Goal: Information Seeking & Learning: Learn about a topic

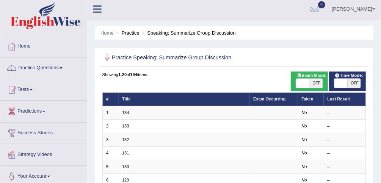
scroll to position [3, 0]
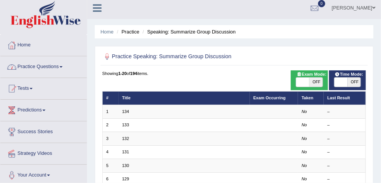
click at [66, 66] on link "Practice Questions" at bounding box center [43, 65] width 87 height 19
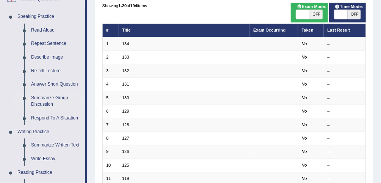
scroll to position [66, 0]
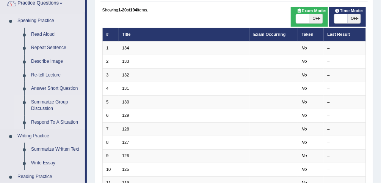
click at [42, 127] on link "Respond To A Situation" at bounding box center [56, 122] width 57 height 14
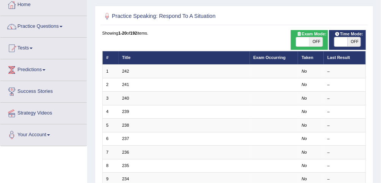
scroll to position [36, 0]
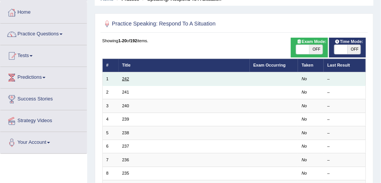
click at [127, 79] on link "242" at bounding box center [125, 78] width 7 height 5
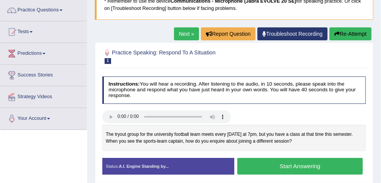
scroll to position [60, 0]
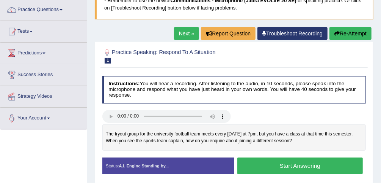
click at [183, 34] on link "Next »" at bounding box center [186, 33] width 25 height 13
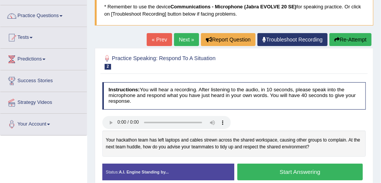
scroll to position [54, 0]
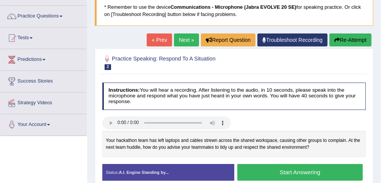
click at [176, 39] on link "Next »" at bounding box center [186, 39] width 25 height 13
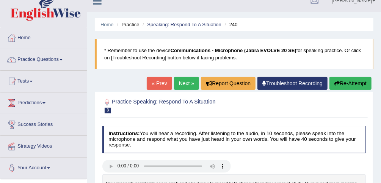
scroll to position [12, 0]
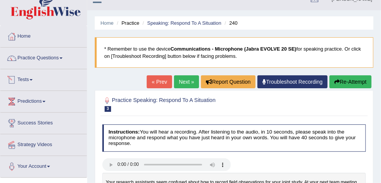
click at [47, 62] on link "Practice Questions" at bounding box center [43, 56] width 87 height 19
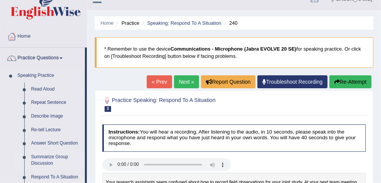
click at [38, 160] on link "Summarize Group Discussion" at bounding box center [56, 160] width 57 height 20
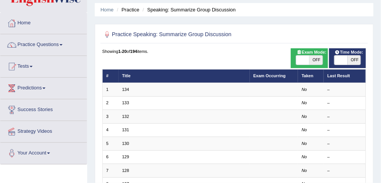
scroll to position [16, 0]
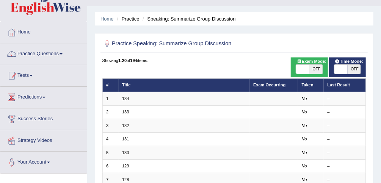
click at [59, 53] on link "Practice Questions" at bounding box center [43, 52] width 87 height 19
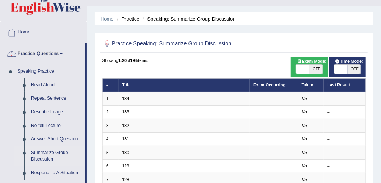
drag, startPoint x: 85, startPoint y: 57, endPoint x: 82, endPoint y: 47, distance: 9.6
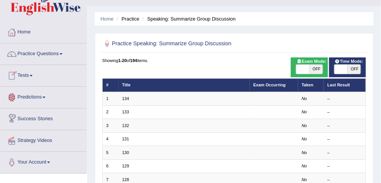
click at [41, 60] on link "Practice Questions" at bounding box center [43, 52] width 87 height 19
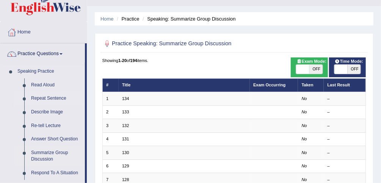
click at [46, 101] on link "Repeat Sentence" at bounding box center [56, 98] width 57 height 14
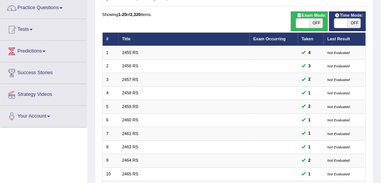
scroll to position [60, 0]
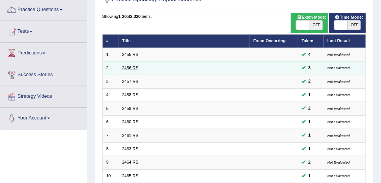
click at [129, 65] on link "2456 RS" at bounding box center [130, 67] width 16 height 5
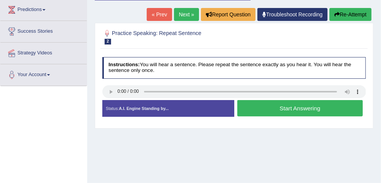
scroll to position [104, 0]
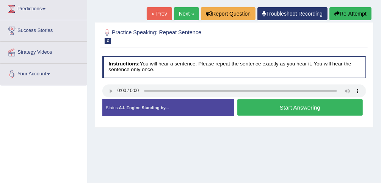
click at [315, 101] on button "Start Answering" at bounding box center [301, 107] width 126 height 16
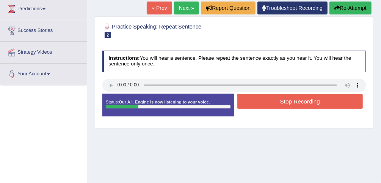
click at [315, 101] on button "Stop Recording" at bounding box center [301, 101] width 126 height 15
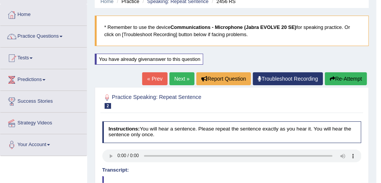
scroll to position [27, 0]
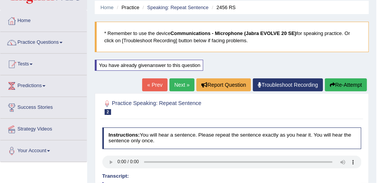
click at [185, 84] on link "Next »" at bounding box center [182, 84] width 25 height 13
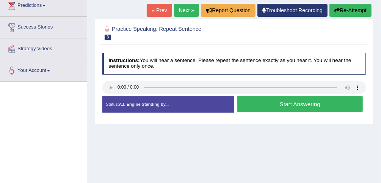
scroll to position [101, 0]
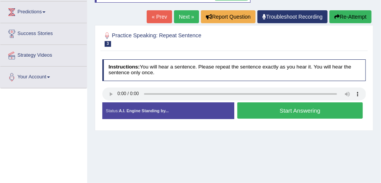
click at [288, 104] on button "Start Answering" at bounding box center [301, 110] width 126 height 16
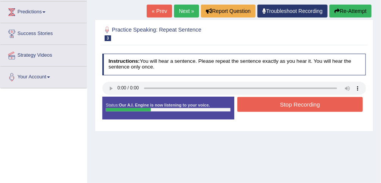
click at [288, 104] on button "Stop Recording" at bounding box center [301, 104] width 126 height 15
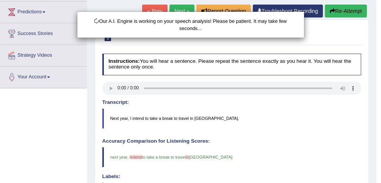
drag, startPoint x: 386, startPoint y: 80, endPoint x: 387, endPoint y: 114, distance: 34.2
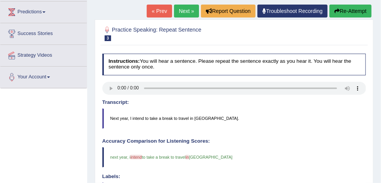
drag, startPoint x: 386, startPoint y: 114, endPoint x: 386, endPoint y: 144, distance: 30.0
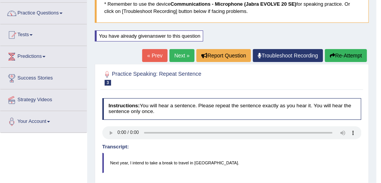
scroll to position [58, 0]
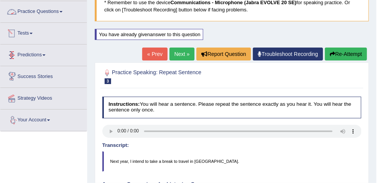
click at [64, 12] on link "Practice Questions" at bounding box center [43, 10] width 87 height 19
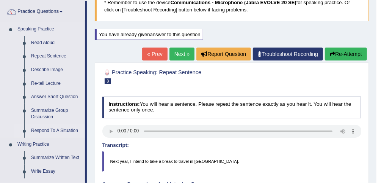
click at [58, 131] on link "Respond To A Situation" at bounding box center [56, 131] width 57 height 14
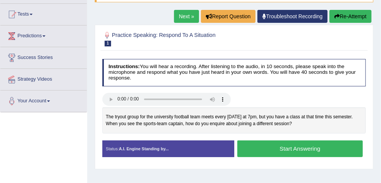
click at [301, 143] on button "Start Answering" at bounding box center [301, 148] width 126 height 16
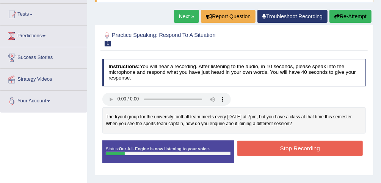
click at [301, 143] on button "Stop Recording" at bounding box center [301, 147] width 126 height 15
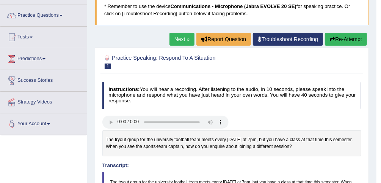
scroll to position [55, 0]
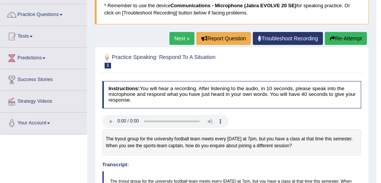
click at [338, 38] on button "Re-Attempt" at bounding box center [346, 38] width 42 height 13
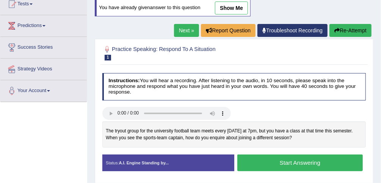
scroll to position [85, 0]
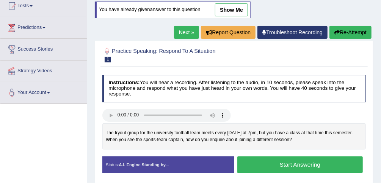
click at [272, 165] on button "Start Answering" at bounding box center [301, 164] width 126 height 16
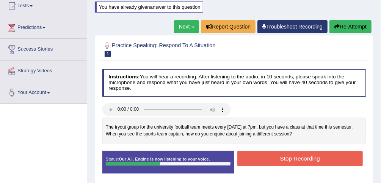
click at [288, 153] on button "Stop Recording" at bounding box center [301, 158] width 126 height 15
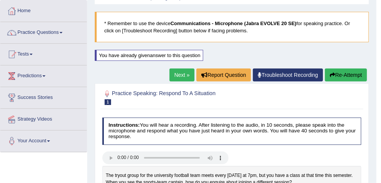
scroll to position [36, 0]
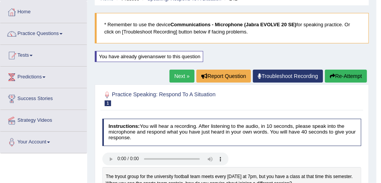
click at [178, 70] on link "Next »" at bounding box center [182, 75] width 25 height 13
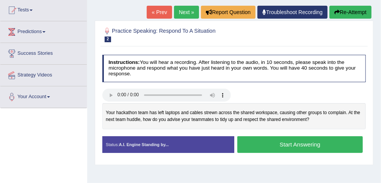
click at [295, 138] on button "Start Answering" at bounding box center [301, 144] width 126 height 16
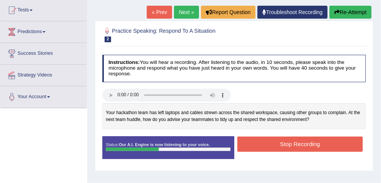
click at [295, 138] on button "Stop Recording" at bounding box center [301, 143] width 126 height 15
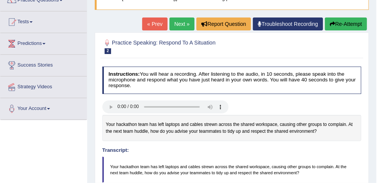
scroll to position [69, 0]
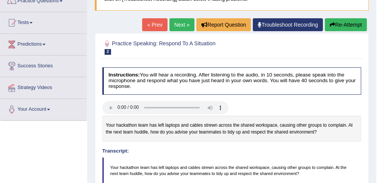
click at [188, 19] on link "Next »" at bounding box center [182, 24] width 25 height 13
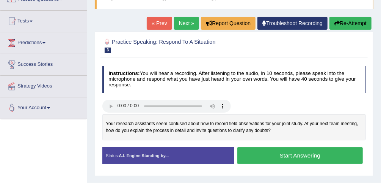
scroll to position [77, 0]
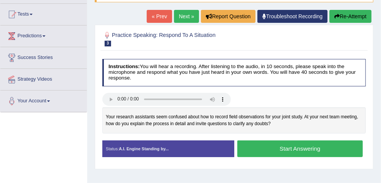
click at [344, 142] on button "Start Answering" at bounding box center [301, 148] width 126 height 16
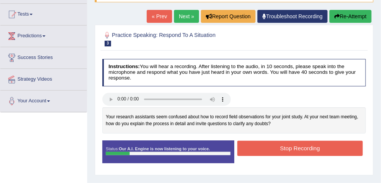
click at [351, 17] on button "Re-Attempt" at bounding box center [351, 16] width 42 height 13
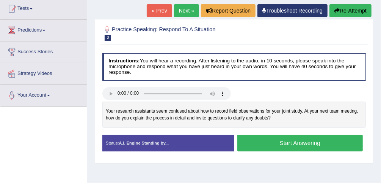
click at [381, 91] on div "Home Practice Speaking: Respond To A Situation 240 * Remember to use the device…" at bounding box center [234, 107] width 294 height 380
click at [298, 141] on button "Start Answering" at bounding box center [301, 142] width 126 height 16
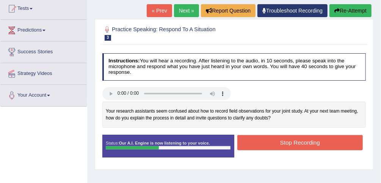
click at [298, 141] on button "Stop Recording" at bounding box center [301, 142] width 126 height 15
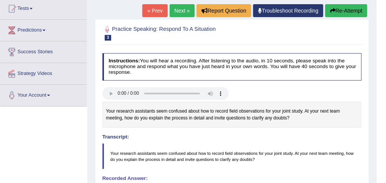
click at [381, 100] on html "Toggle navigation Home Practice Questions Speaking Practice Read Aloud Repeat S…" at bounding box center [193, 8] width 386 height 183
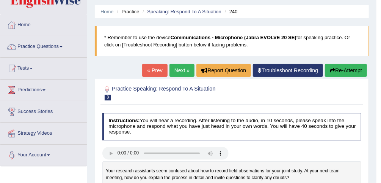
scroll to position [21, 0]
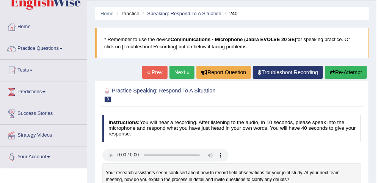
click at [190, 71] on link "Next »" at bounding box center [182, 72] width 25 height 13
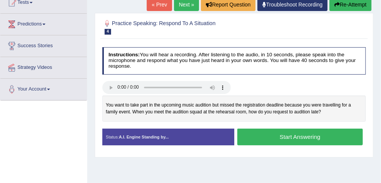
scroll to position [88, 0]
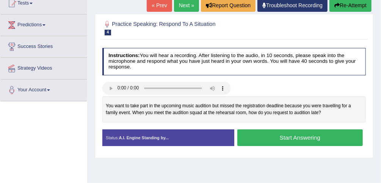
click at [289, 138] on button "Start Answering" at bounding box center [301, 137] width 126 height 16
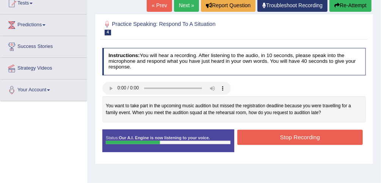
click at [289, 138] on button "Stop Recording" at bounding box center [301, 136] width 126 height 15
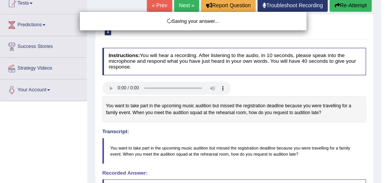
drag, startPoint x: 386, startPoint y: 87, endPoint x: 386, endPoint y: 134, distance: 46.3
click at [381, 94] on html "Toggle navigation Home Practice Questions Speaking Practice Read Aloud Repeat S…" at bounding box center [193, 3] width 386 height 183
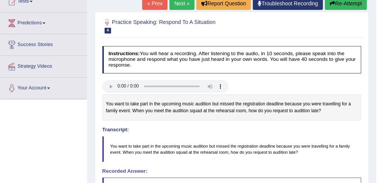
scroll to position [0, 0]
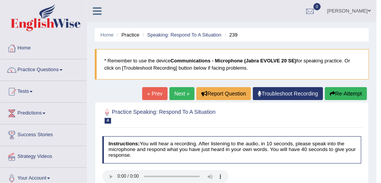
click at [183, 92] on link "Next »" at bounding box center [182, 93] width 25 height 13
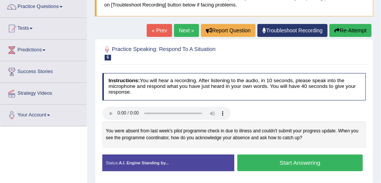
click at [306, 158] on button "Start Answering" at bounding box center [301, 162] width 126 height 16
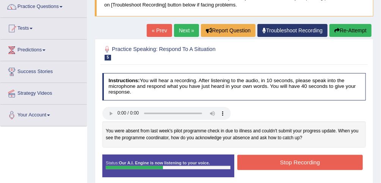
click at [318, 166] on button "Stop Recording" at bounding box center [301, 161] width 126 height 15
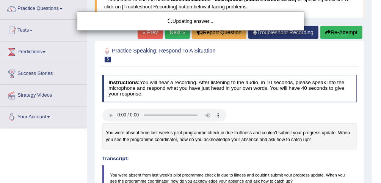
drag, startPoint x: 386, startPoint y: 49, endPoint x: 386, endPoint y: 111, distance: 62.2
click at [381, 111] on html "Toggle navigation Home Practice Questions Speaking Practice Read Aloud Repeat S…" at bounding box center [190, 30] width 381 height 183
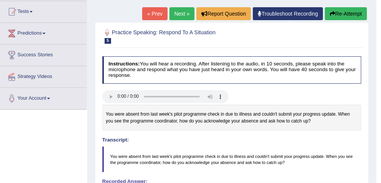
scroll to position [79, 0]
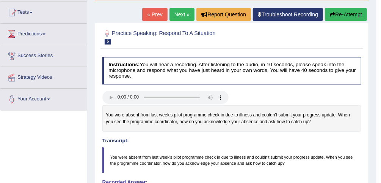
click at [182, 14] on link "Next »" at bounding box center [182, 14] width 25 height 13
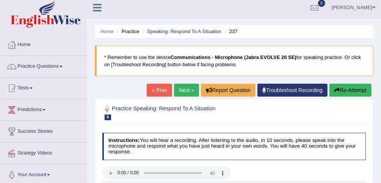
scroll to position [96, 0]
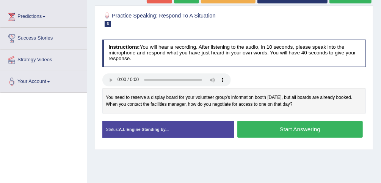
click at [314, 128] on button "Start Answering" at bounding box center [301, 129] width 126 height 16
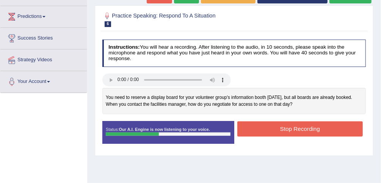
click at [314, 128] on button "Stop Recording" at bounding box center [301, 128] width 126 height 15
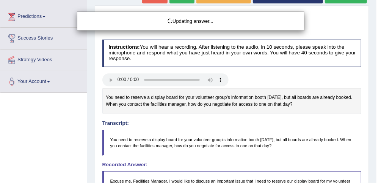
drag, startPoint x: 386, startPoint y: 102, endPoint x: 384, endPoint y: 148, distance: 45.6
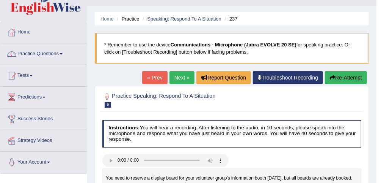
scroll to position [4, 0]
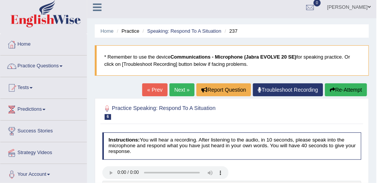
click at [185, 84] on link "Next »" at bounding box center [182, 89] width 25 height 13
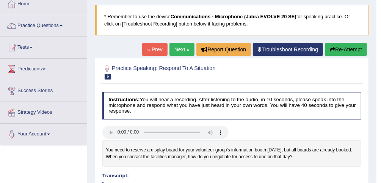
scroll to position [39, 0]
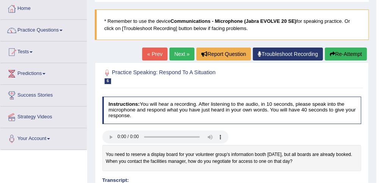
click at [182, 55] on link "Next »" at bounding box center [182, 53] width 25 height 13
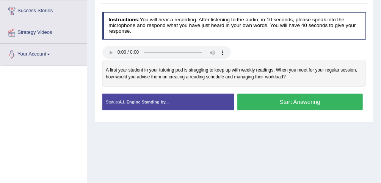
scroll to position [120, 0]
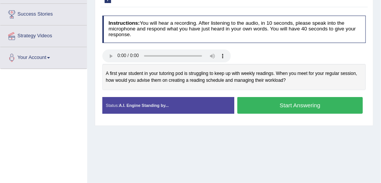
click at [307, 107] on button "Start Answering" at bounding box center [301, 105] width 126 height 16
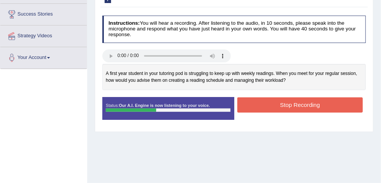
click at [307, 107] on button "Stop Recording" at bounding box center [301, 104] width 126 height 15
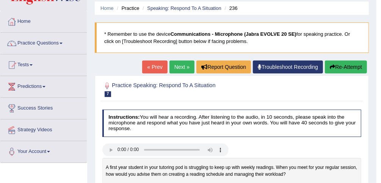
scroll to position [26, 0]
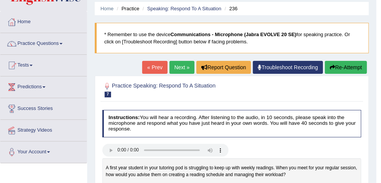
click at [183, 68] on link "Next »" at bounding box center [182, 67] width 25 height 13
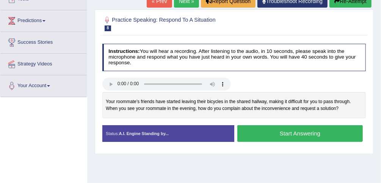
scroll to position [92, 0]
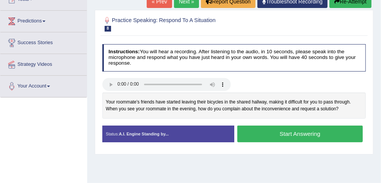
click at [318, 131] on button "Start Answering" at bounding box center [301, 133] width 126 height 16
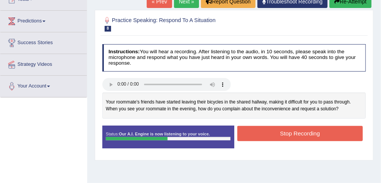
click at [318, 131] on button "Stop Recording" at bounding box center [301, 133] width 126 height 15
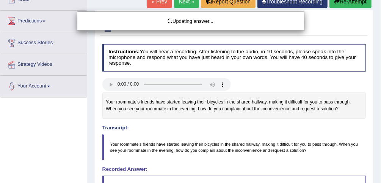
drag, startPoint x: 385, startPoint y: 65, endPoint x: 377, endPoint y: 107, distance: 42.9
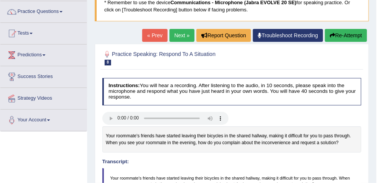
scroll to position [52, 0]
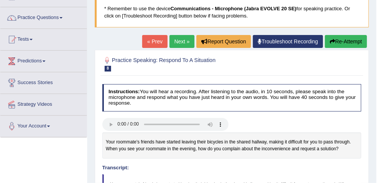
click at [347, 41] on button "Re-Attempt" at bounding box center [346, 41] width 42 height 13
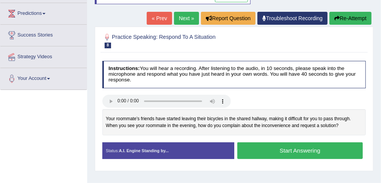
click at [288, 151] on button "Start Answering" at bounding box center [301, 150] width 126 height 16
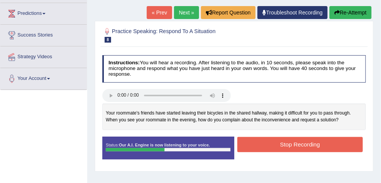
click at [301, 144] on button "Stop Recording" at bounding box center [301, 144] width 126 height 15
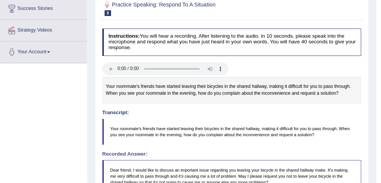
scroll to position [115, 0]
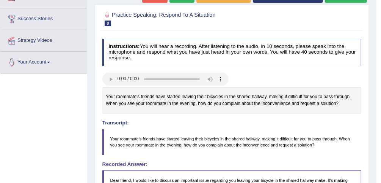
drag, startPoint x: 384, startPoint y: 53, endPoint x: 378, endPoint y: 73, distance: 20.9
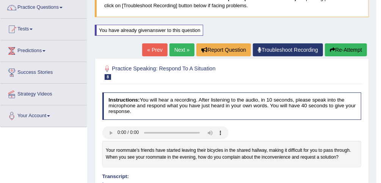
scroll to position [63, 0]
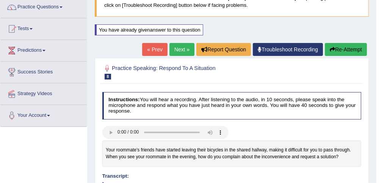
click at [171, 48] on link "Next »" at bounding box center [182, 49] width 25 height 13
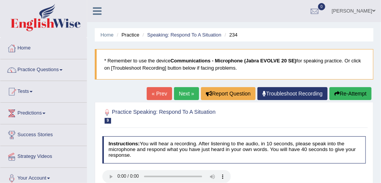
drag, startPoint x: 0, startPoint y: 0, endPoint x: 383, endPoint y: 81, distance: 391.1
click at [381, 81] on html "Toggle navigation Home Practice Questions Speaking Practice Read Aloud Repeat S…" at bounding box center [190, 91] width 381 height 183
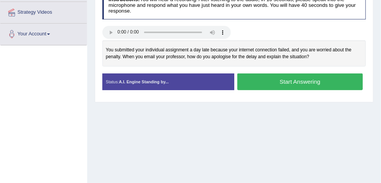
scroll to position [117, 0]
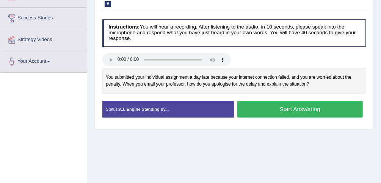
click at [290, 106] on button "Start Answering" at bounding box center [301, 109] width 126 height 16
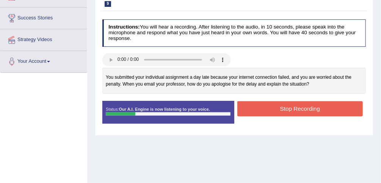
click at [290, 106] on button "Stop Recording" at bounding box center [301, 108] width 126 height 15
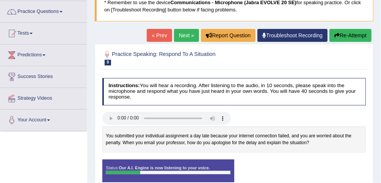
scroll to position [45, 0]
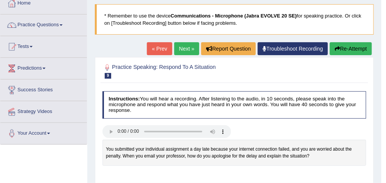
click at [359, 50] on body "Toggle navigation Home Practice Questions Speaking Practice Read Aloud Repeat S…" at bounding box center [193, 46] width 386 height 183
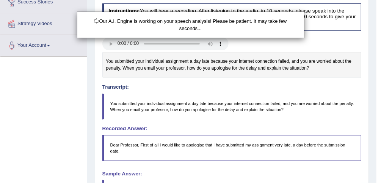
scroll to position [96, 0]
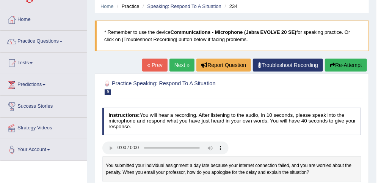
scroll to position [43, 0]
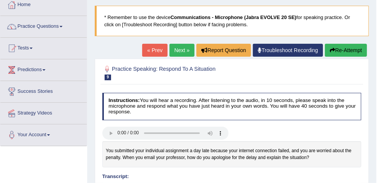
click at [353, 52] on button "Re-Attempt" at bounding box center [346, 50] width 42 height 13
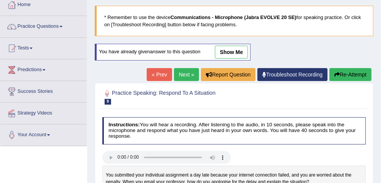
scroll to position [44, 0]
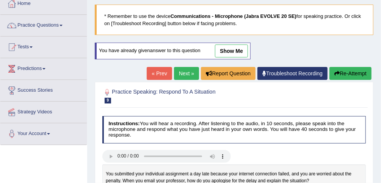
drag, startPoint x: 0, startPoint y: 0, endPoint x: 386, endPoint y: 99, distance: 398.0
click at [381, 99] on html "Toggle navigation Home Practice Questions Speaking Practice Read Aloud Repeat S…" at bounding box center [190, 47] width 381 height 183
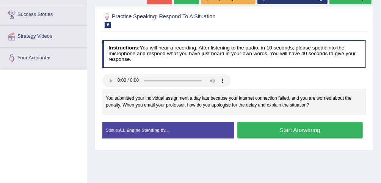
scroll to position [115, 0]
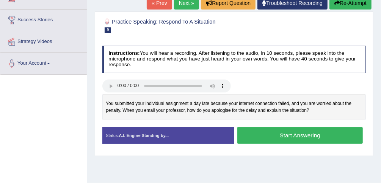
click at [306, 130] on button "Start Answering" at bounding box center [301, 135] width 126 height 16
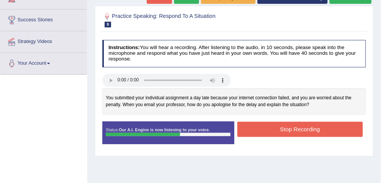
click at [306, 130] on button "Stop Recording" at bounding box center [301, 128] width 126 height 15
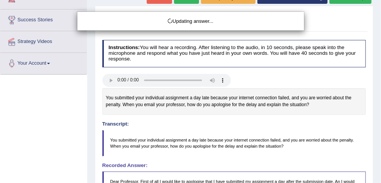
drag, startPoint x: 386, startPoint y: 76, endPoint x: 386, endPoint y: 117, distance: 41.4
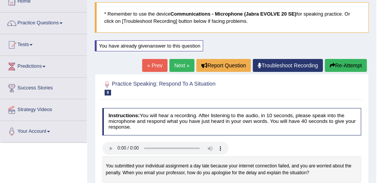
scroll to position [46, 0]
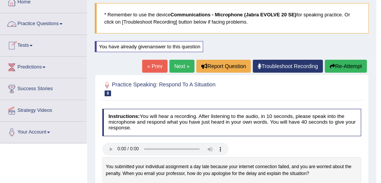
click at [46, 27] on link "Practice Questions" at bounding box center [43, 22] width 87 height 19
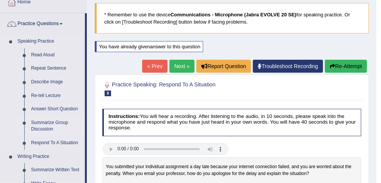
click at [38, 125] on link "Summarize Group Discussion" at bounding box center [56, 126] width 57 height 20
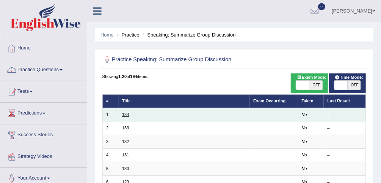
click at [126, 115] on link "134" at bounding box center [125, 114] width 7 height 5
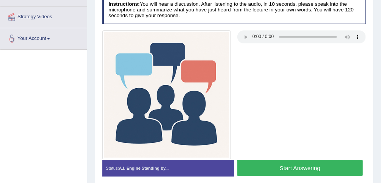
scroll to position [138, 0]
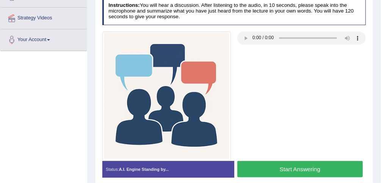
click at [306, 165] on button "Start Answering" at bounding box center [301, 169] width 126 height 16
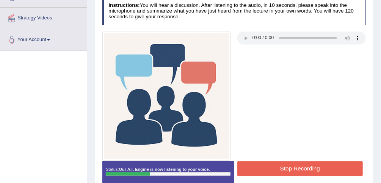
click at [306, 165] on button "Stop Recording" at bounding box center [301, 168] width 126 height 15
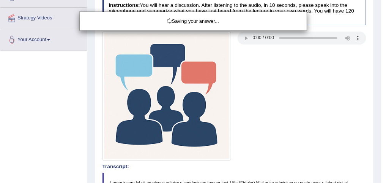
click at [381, 81] on div "Saving your answer..." at bounding box center [193, 91] width 386 height 183
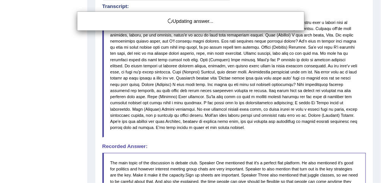
drag, startPoint x: 386, startPoint y: 81, endPoint x: 380, endPoint y: 160, distance: 79.1
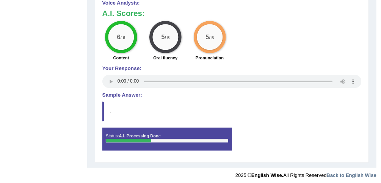
scroll to position [510, 0]
